Goal: Information Seeking & Learning: Find specific fact

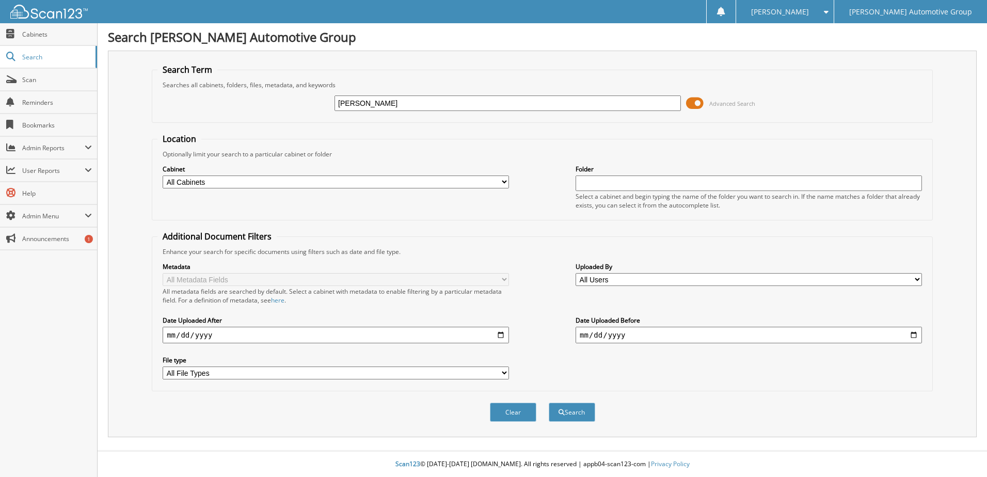
type input "[PERSON_NAME]"
click at [549, 403] on button "Search" at bounding box center [572, 412] width 46 height 19
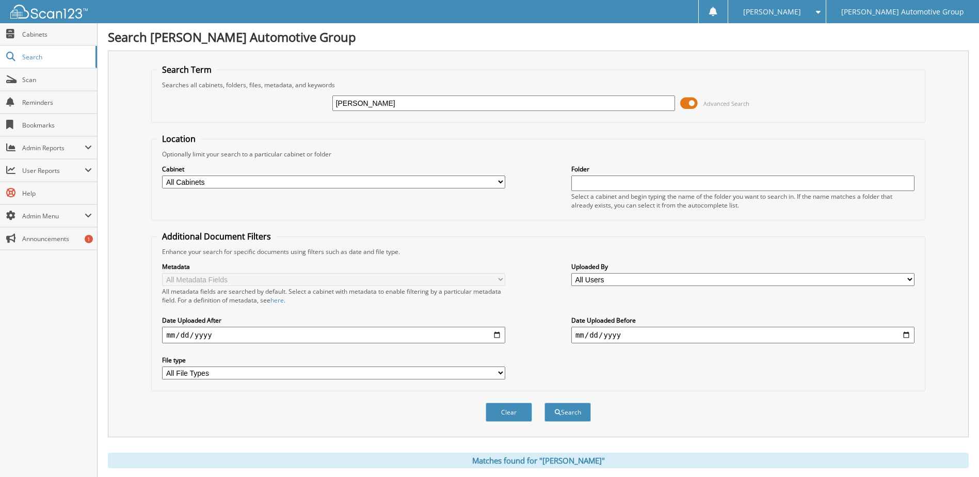
drag, startPoint x: 364, startPoint y: 105, endPoint x: 216, endPoint y: 89, distance: 149.5
click at [216, 89] on fieldset "Search Term Searches all cabinets, folders, files, metadata, and keywords blais…" at bounding box center [538, 93] width 774 height 59
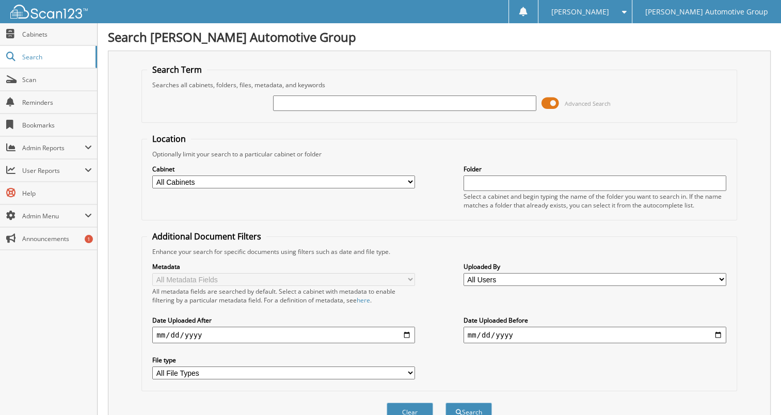
click at [497, 67] on fieldset "Search Term Searches all cabinets, folders, files, metadata, and keywords Advan…" at bounding box center [439, 93] width 596 height 59
click at [669, 71] on fieldset "Search Term Searches all cabinets, folders, files, metadata, and keywords Advan…" at bounding box center [439, 93] width 596 height 59
